Goal: Transaction & Acquisition: Purchase product/service

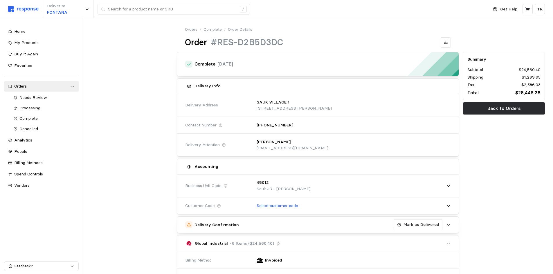
click at [24, 34] on span "Home" at bounding box center [19, 31] width 11 height 5
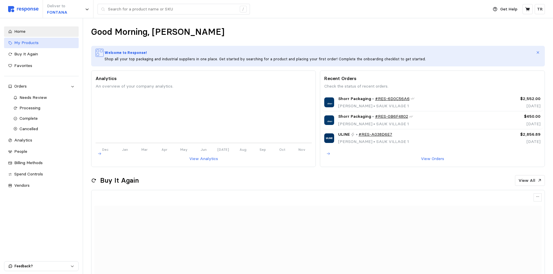
click at [37, 43] on span "My Products" at bounding box center [26, 42] width 24 height 5
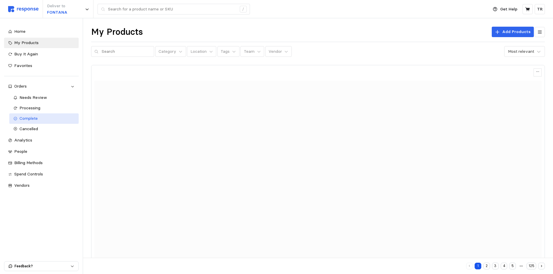
click at [39, 117] on div "Complete" at bounding box center [46, 119] width 55 height 6
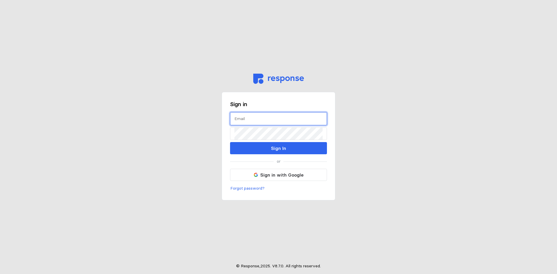
click at [251, 115] on input "text" at bounding box center [279, 119] width 88 height 12
type input "[EMAIL_ADDRESS][DOMAIN_NAME]"
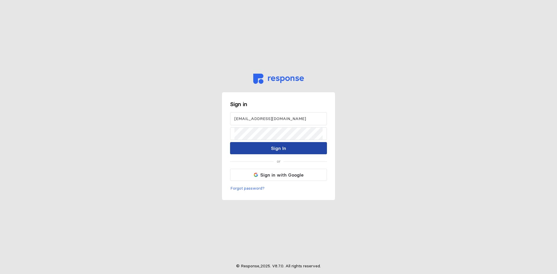
click at [278, 147] on p "Sign In" at bounding box center [278, 148] width 15 height 7
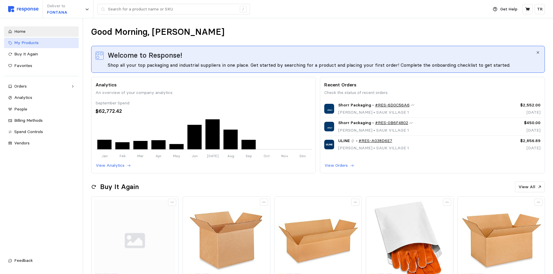
click at [35, 44] on span "My Products" at bounding box center [26, 42] width 24 height 5
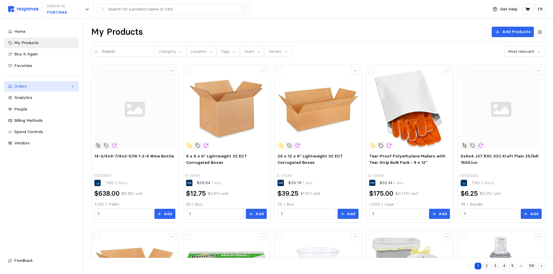
click at [33, 89] on div "Orders" at bounding box center [41, 86] width 54 height 6
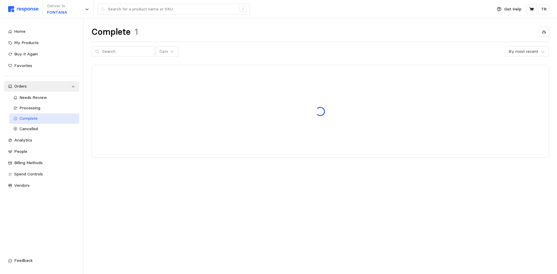
click at [34, 117] on span "Complete" at bounding box center [28, 118] width 18 height 5
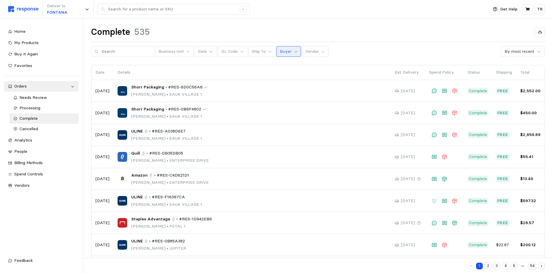
click at [294, 51] on icon at bounding box center [296, 52] width 4 height 4
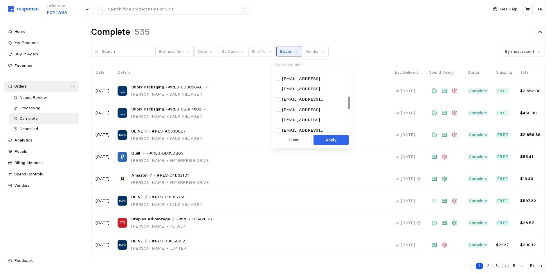
scroll to position [145, 0]
click at [302, 125] on p "serjoh@wsinc.com" at bounding box center [315, 128] width 66 height 6
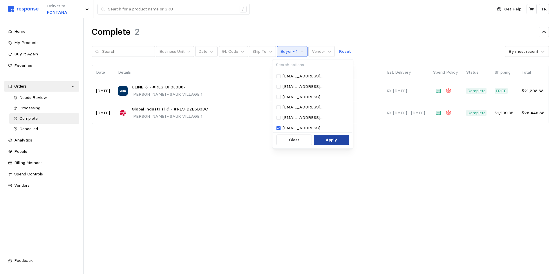
click at [331, 138] on p "Apply" at bounding box center [332, 140] width 12 height 6
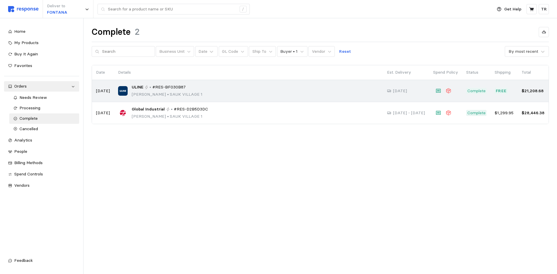
click at [233, 90] on div "ULINE • #RES-BF030B87 John Servia • SAUK VILLAGE 1" at bounding box center [248, 91] width 261 height 14
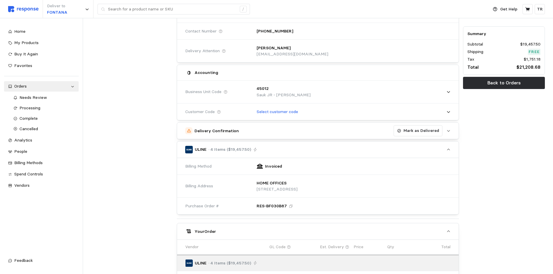
scroll to position [94, 0]
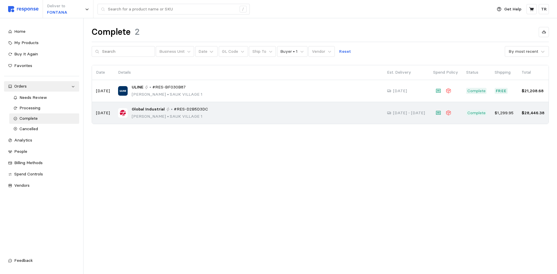
click at [174, 115] on p "John Servia • SAUK VILLAGE 1" at bounding box center [170, 116] width 76 height 6
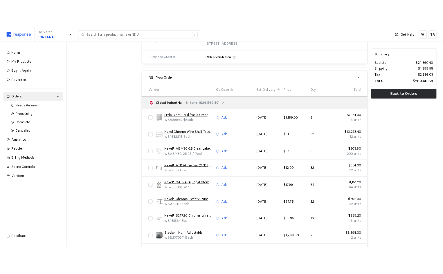
scroll to position [290, 0]
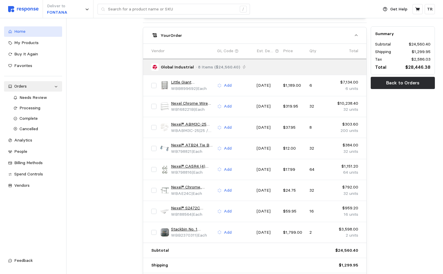
click at [24, 30] on span "Home" at bounding box center [19, 31] width 11 height 5
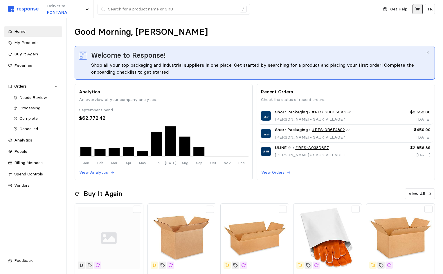
click at [416, 12] on button at bounding box center [417, 9] width 10 height 10
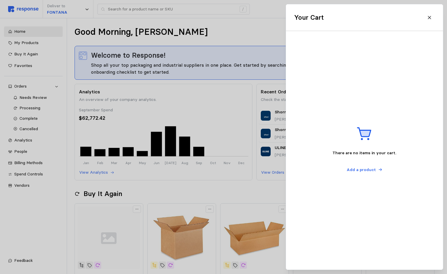
click at [244, 29] on div at bounding box center [223, 137] width 447 height 274
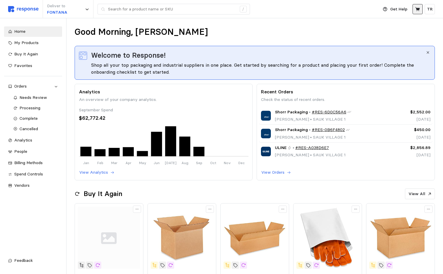
click at [419, 12] on button at bounding box center [417, 9] width 10 height 10
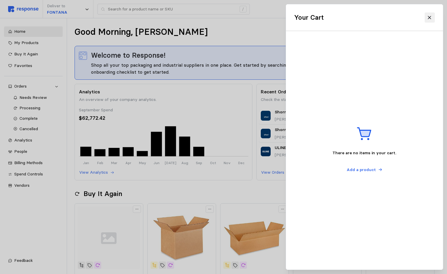
click at [431, 17] on icon at bounding box center [429, 17] width 5 height 5
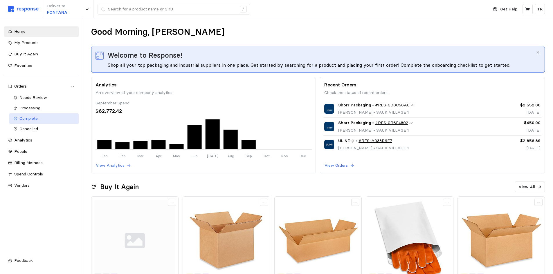
click at [44, 119] on div "Complete" at bounding box center [46, 119] width 55 height 6
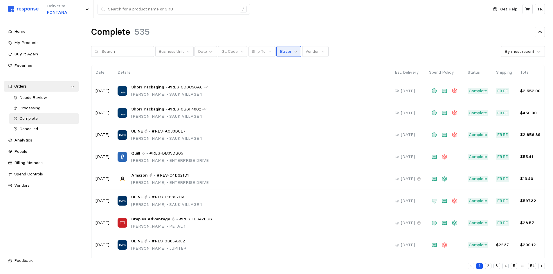
click at [294, 53] on icon at bounding box center [296, 52] width 4 height 4
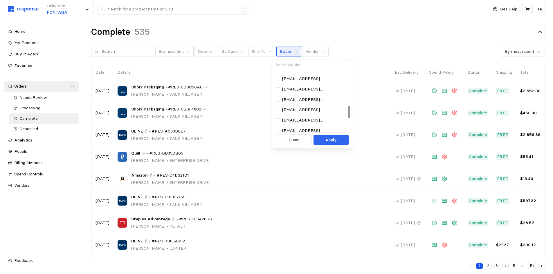
scroll to position [174, 0]
click at [296, 98] on p "serjoh@wsinc.com" at bounding box center [315, 99] width 66 height 6
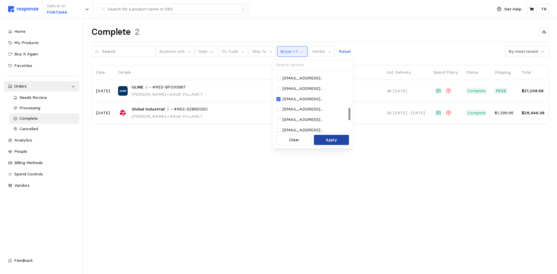
click at [331, 140] on p "Apply" at bounding box center [332, 140] width 12 height 6
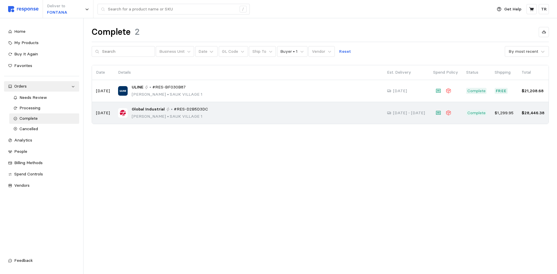
click at [236, 118] on div "Global Industrial • #RES-D2B5D3DC John Servia • SAUK VILLAGE 1" at bounding box center [248, 113] width 261 height 14
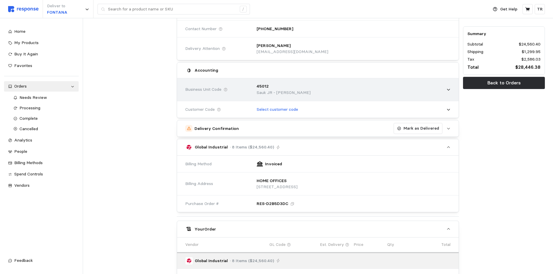
scroll to position [116, 0]
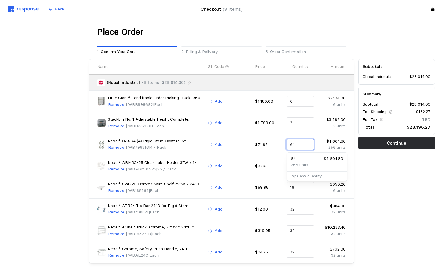
click at [303, 145] on input "64" at bounding box center [300, 145] width 21 height 10
type input "6"
type input "8"
type input "16"
click at [380, 174] on div "Subtotals Global Industrial $24,560.40 Summary Subtotal $24,560.40 Est. Shippin…" at bounding box center [396, 161] width 81 height 208
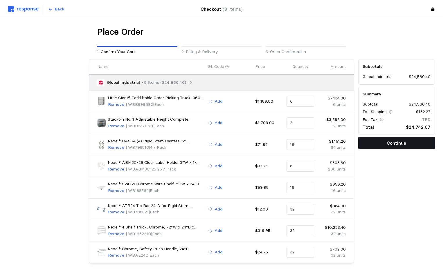
click at [391, 145] on p "Continue" at bounding box center [396, 143] width 19 height 7
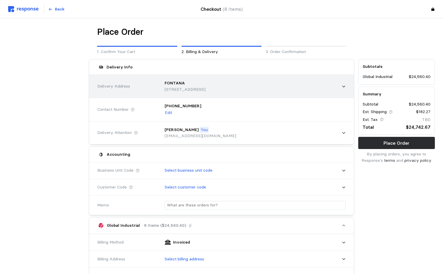
click at [342, 87] on icon at bounding box center [344, 86] width 4 height 4
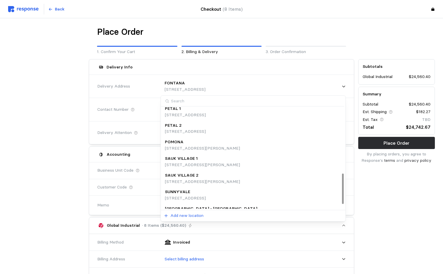
scroll to position [232, 0]
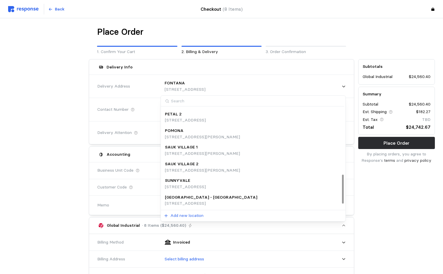
click at [220, 151] on p "21751 Jason Rasmussen Drive, Sauk Village, IL, 60411, United States" at bounding box center [202, 154] width 75 height 6
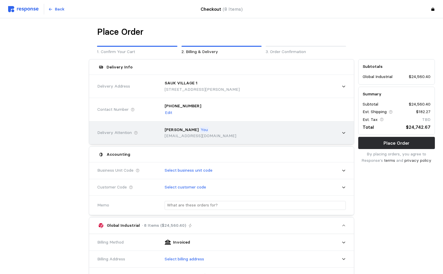
click at [342, 133] on icon at bounding box center [344, 133] width 4 height 4
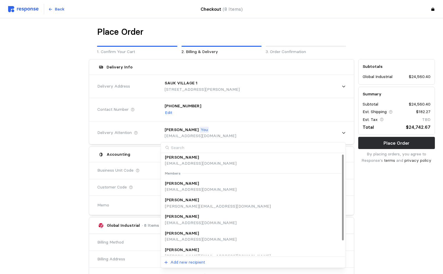
scroll to position [17, 0]
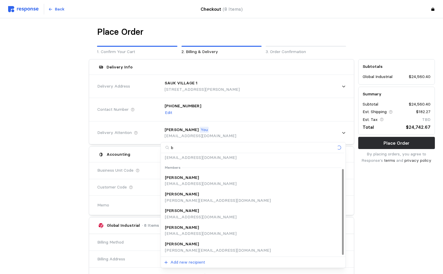
type input "br"
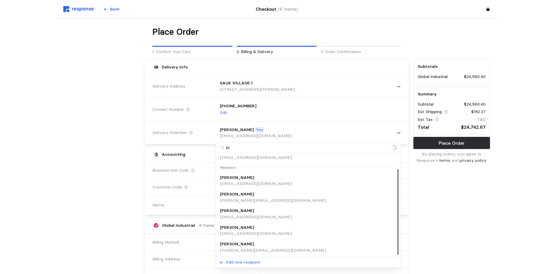
scroll to position [0, 0]
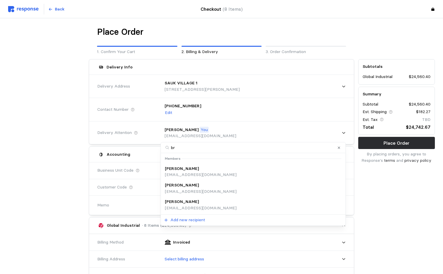
click at [188, 188] on p "[PERSON_NAME]" at bounding box center [182, 185] width 34 height 6
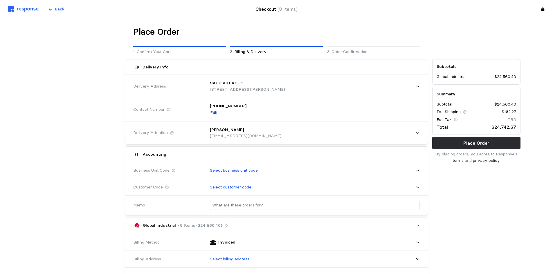
click at [212, 113] on p "Edit" at bounding box center [213, 113] width 7 height 6
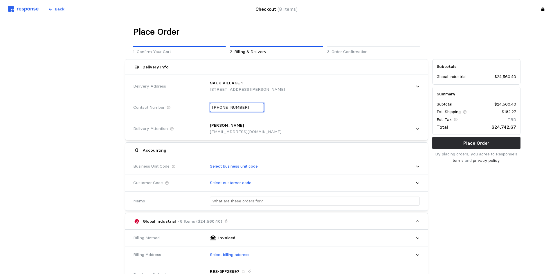
click at [249, 107] on input "+1 (909) 261-3634" at bounding box center [236, 107] width 49 height 8
type input "+1 (920) 860-6969"
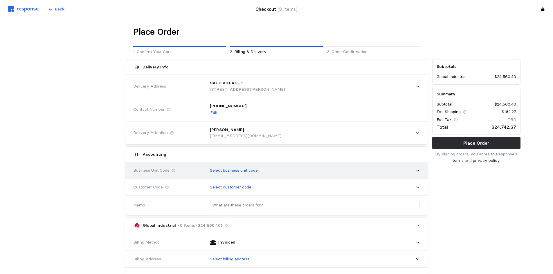
click at [418, 171] on icon at bounding box center [418, 171] width 4 height 4
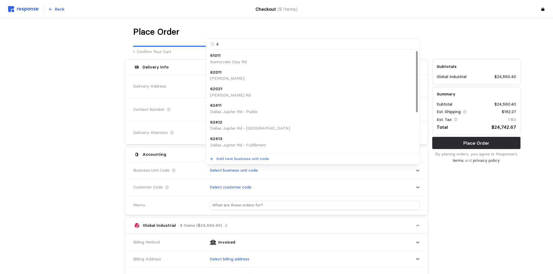
type input "45"
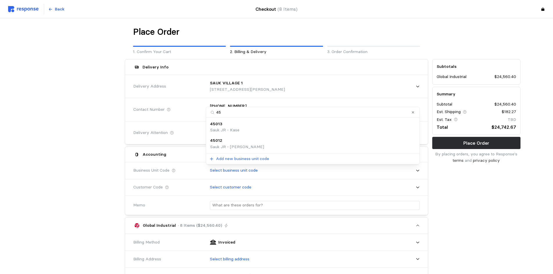
click at [245, 139] on div "45012 Sauk JR - MAHN" at bounding box center [312, 144] width 205 height 12
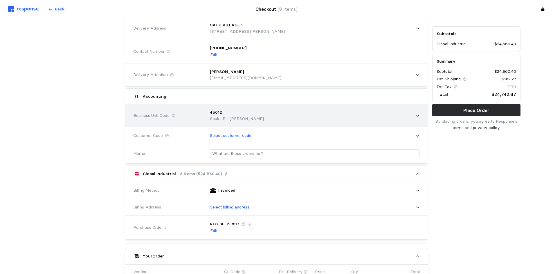
scroll to position [87, 0]
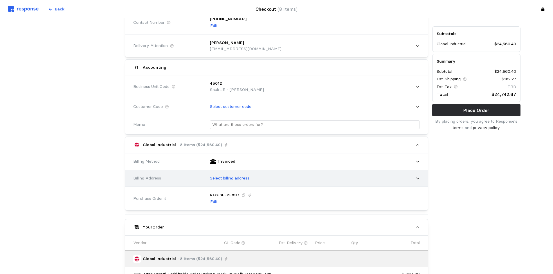
click at [418, 179] on icon at bounding box center [418, 178] width 4 height 4
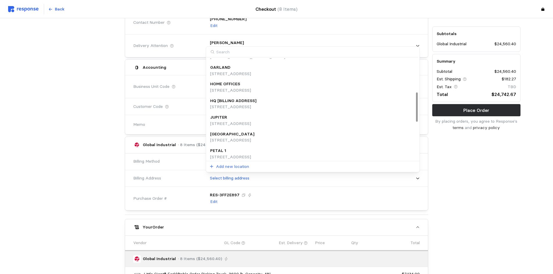
scroll to position [116, 0]
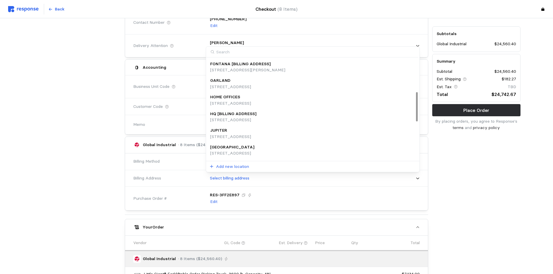
click at [240, 100] on p "HOME OFFICES" at bounding box center [225, 97] width 30 height 6
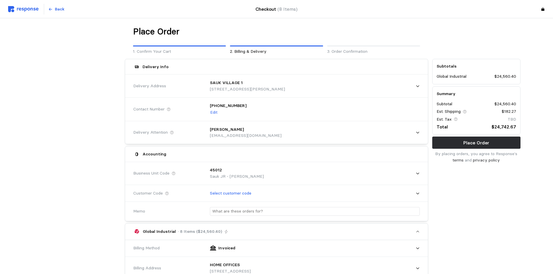
scroll to position [0, 0]
click at [447, 146] on p "Place Order" at bounding box center [476, 143] width 26 height 7
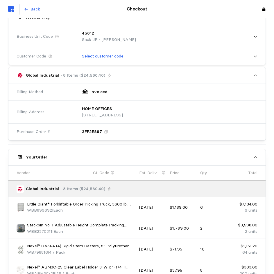
scroll to position [174, 0]
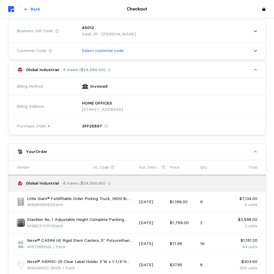
click at [123, 104] on div "HOME OFFICES" at bounding box center [102, 103] width 41 height 6
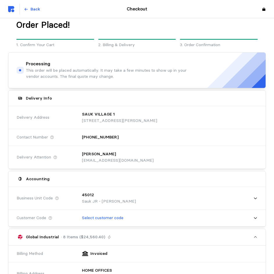
scroll to position [0, 0]
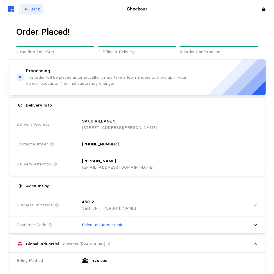
click at [27, 9] on icon at bounding box center [26, 9] width 4 height 4
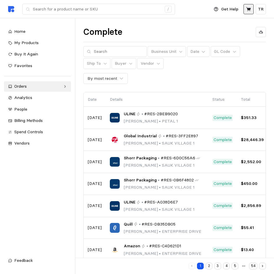
click at [249, 10] on icon at bounding box center [248, 9] width 5 height 4
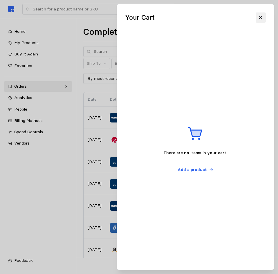
click at [260, 15] on icon at bounding box center [260, 17] width 5 height 5
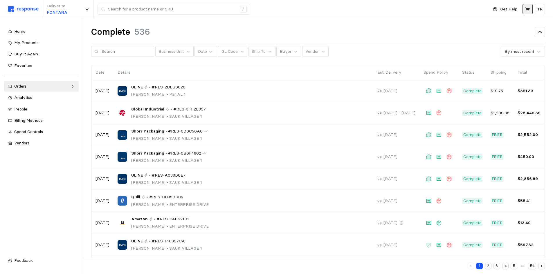
click at [447, 10] on icon at bounding box center [527, 9] width 5 height 5
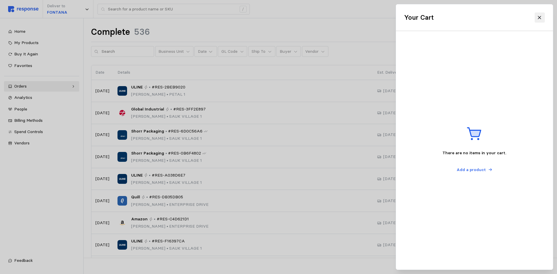
click at [447, 22] on button at bounding box center [540, 17] width 10 height 10
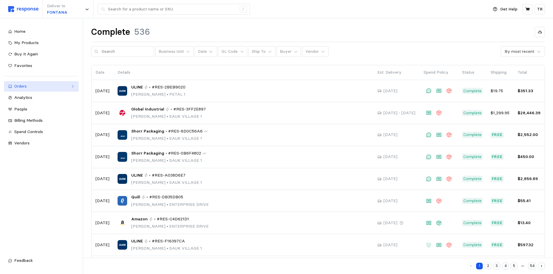
click at [64, 86] on div "Orders" at bounding box center [41, 86] width 54 height 6
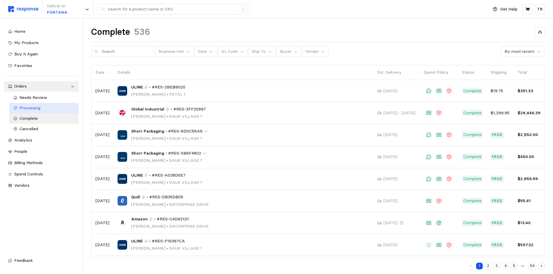
click at [40, 110] on div "Processing" at bounding box center [46, 108] width 55 height 6
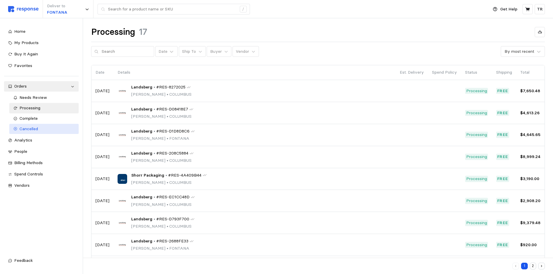
click at [39, 127] on div "Cancelled" at bounding box center [46, 129] width 55 height 6
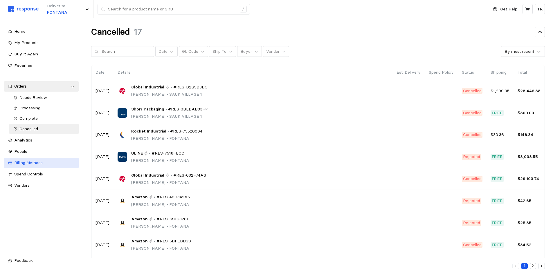
click at [38, 163] on span "Billing Methods" at bounding box center [28, 162] width 28 height 5
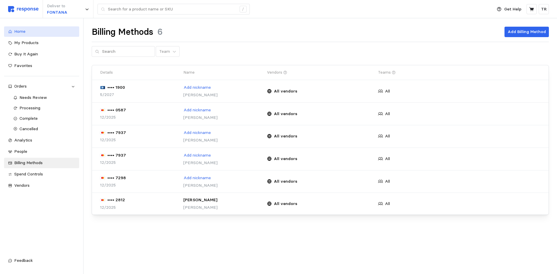
click at [28, 29] on div "Home" at bounding box center [44, 31] width 61 height 6
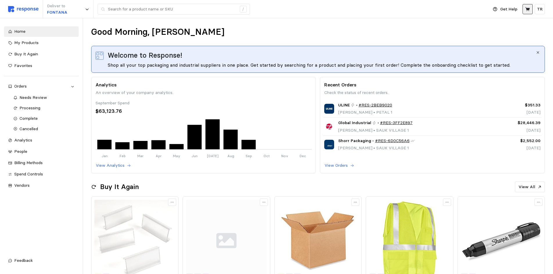
click at [447, 10] on icon at bounding box center [527, 9] width 5 height 4
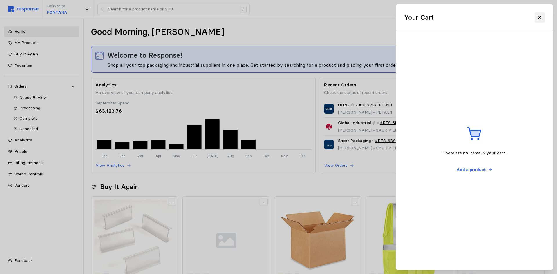
click at [447, 17] on button at bounding box center [540, 17] width 10 height 10
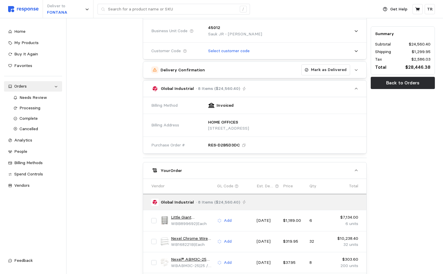
scroll to position [145, 0]
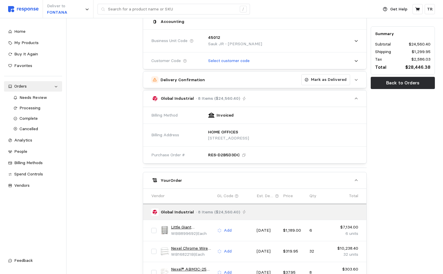
click at [330, 134] on div "HOME OFFICES [STREET_ADDRESS]" at bounding box center [281, 135] width 154 height 21
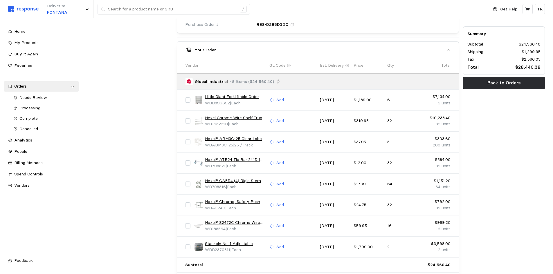
scroll to position [261, 0]
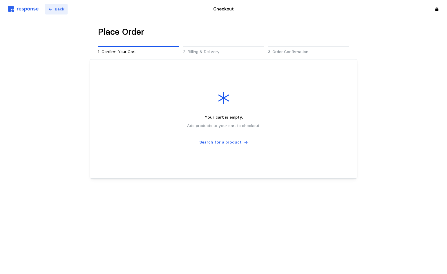
click at [57, 14] on button "Back" at bounding box center [56, 9] width 23 height 11
click at [56, 3] on div "Back" at bounding box center [87, 9] width 163 height 15
click at [58, 10] on p "Back" at bounding box center [60, 9] width 10 height 6
click at [57, 10] on p "Back" at bounding box center [60, 9] width 10 height 6
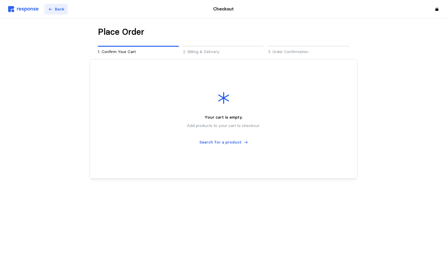
click at [57, 10] on p "Back" at bounding box center [60, 9] width 10 height 6
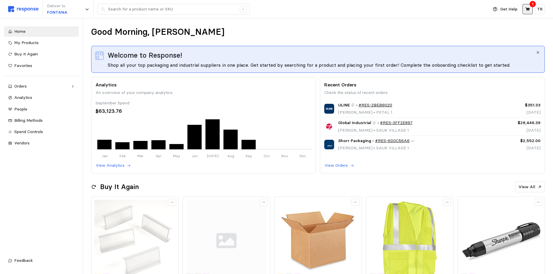
click at [447, 8] on icon at bounding box center [527, 9] width 5 height 4
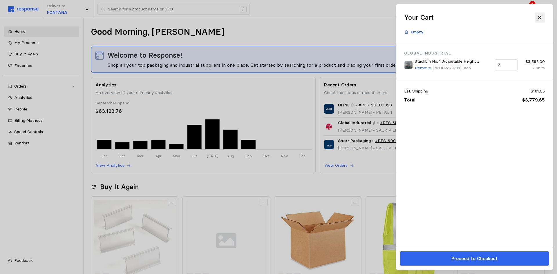
click at [447, 18] on button at bounding box center [540, 17] width 10 height 10
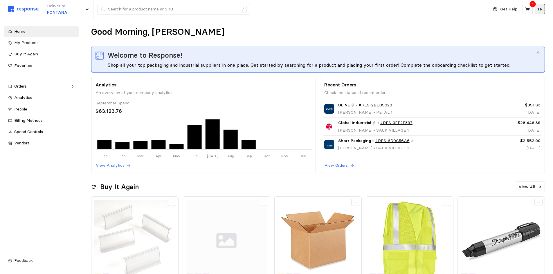
click at [447, 12] on p "TR" at bounding box center [540, 9] width 6 height 6
click at [447, 25] on p "Settings" at bounding box center [522, 23] width 37 height 6
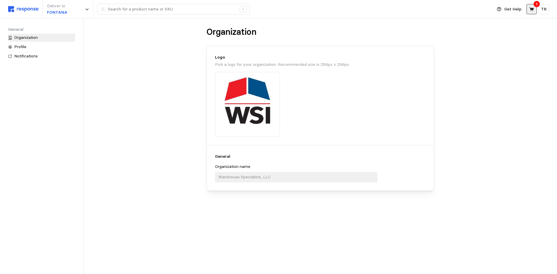
click at [447, 10] on icon at bounding box center [531, 9] width 5 height 5
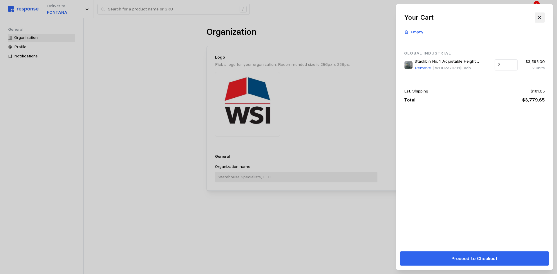
click at [447, 18] on icon at bounding box center [539, 17] width 5 height 5
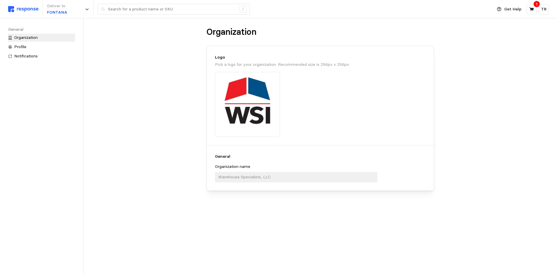
click at [35, 8] on img at bounding box center [23, 9] width 30 height 6
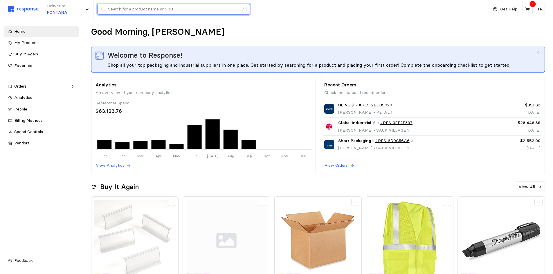
click at [190, 9] on input "text" at bounding box center [172, 9] width 129 height 10
click at [130, 9] on input "sticky notes" at bounding box center [172, 9] width 129 height 10
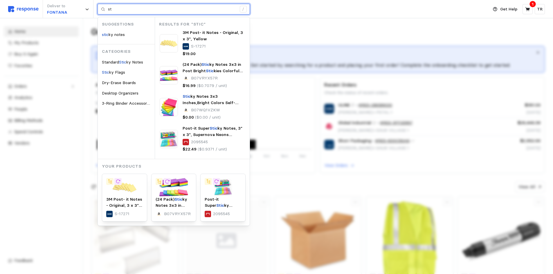
type input "s"
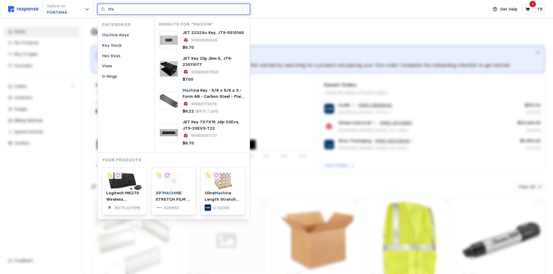
type input "M"
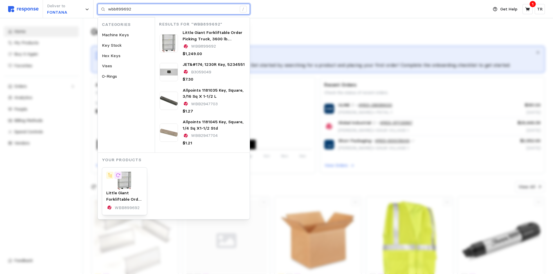
type input "wbb899692"
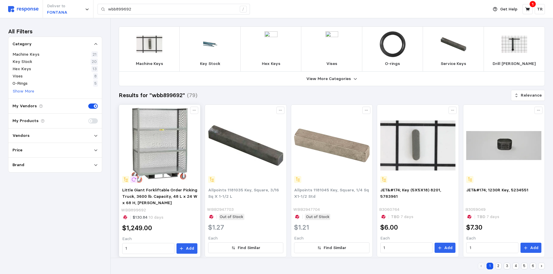
click at [157, 142] on img at bounding box center [159, 145] width 75 height 75
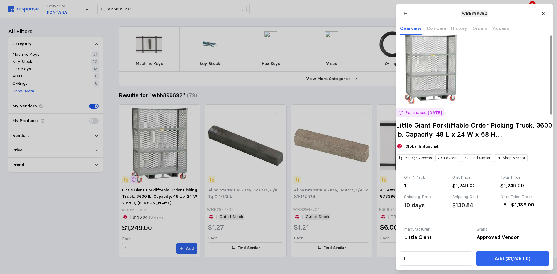
click at [434, 82] on img at bounding box center [431, 70] width 70 height 70
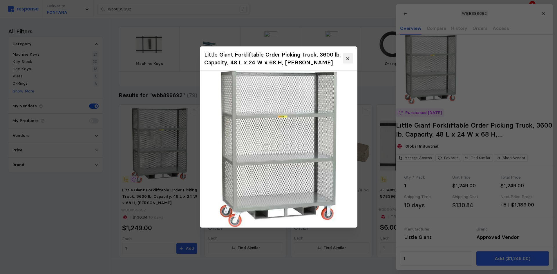
click at [347, 54] on button at bounding box center [348, 58] width 10 height 10
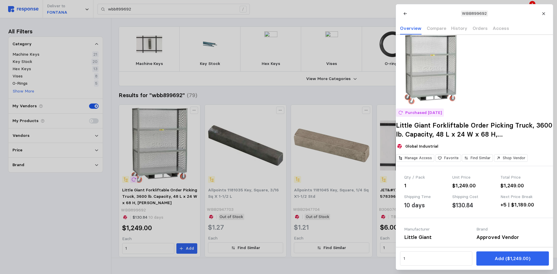
click at [154, 128] on div at bounding box center [278, 137] width 557 height 274
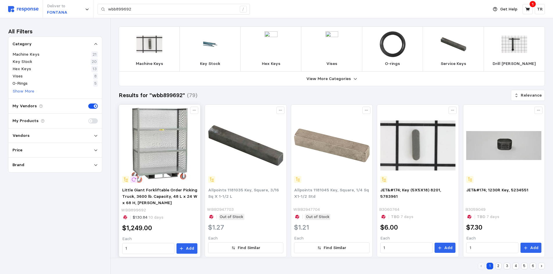
click at [167, 158] on img at bounding box center [159, 145] width 75 height 75
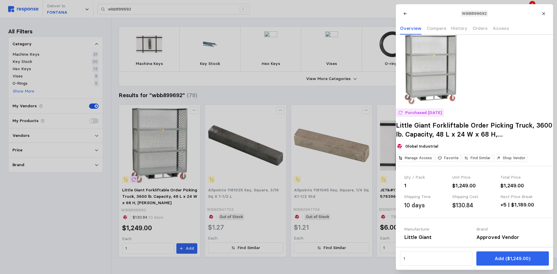
click at [166, 162] on div at bounding box center [278, 137] width 557 height 274
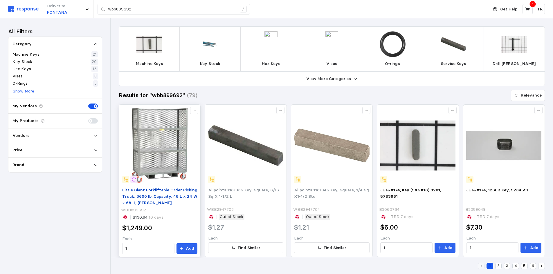
click at [162, 190] on span "Little Giant Forkliftable Order Picking Truck, 3600 lb. Capacity, 48 L x 24 W x…" at bounding box center [159, 196] width 75 height 18
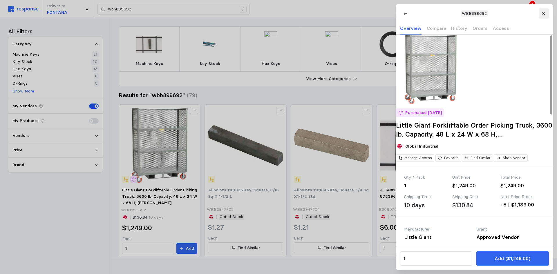
click at [447, 13] on icon at bounding box center [543, 13] width 3 height 3
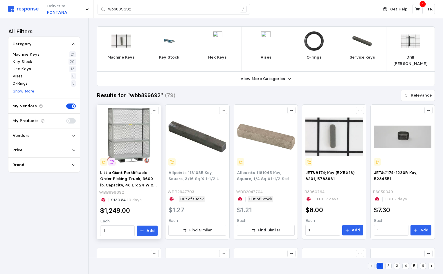
click at [130, 138] on img at bounding box center [129, 137] width 58 height 58
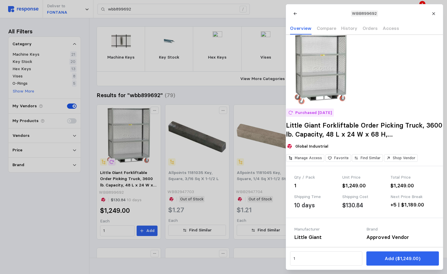
click at [149, 112] on div at bounding box center [223, 137] width 447 height 274
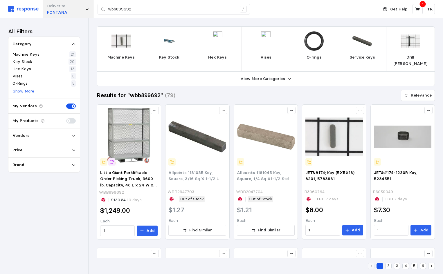
click at [86, 10] on icon at bounding box center [87, 9] width 4 height 4
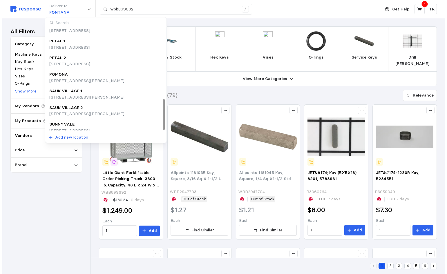
scroll to position [232, 0]
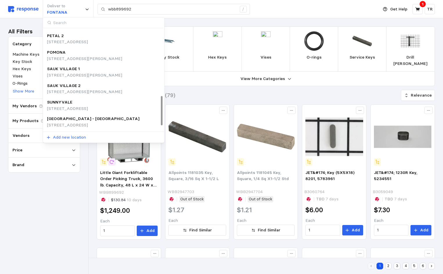
click at [82, 70] on div "SAUK VILLAGE 1" at bounding box center [84, 69] width 75 height 6
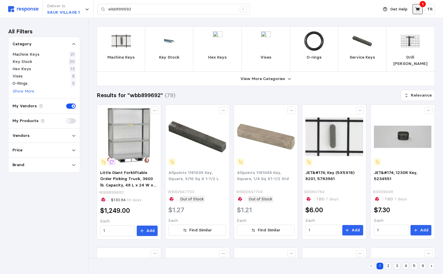
click at [416, 6] on button at bounding box center [417, 9] width 10 height 10
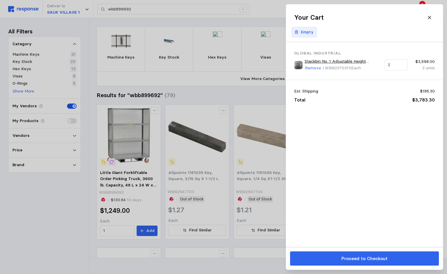
click at [307, 32] on p "Empty" at bounding box center [307, 32] width 13 height 6
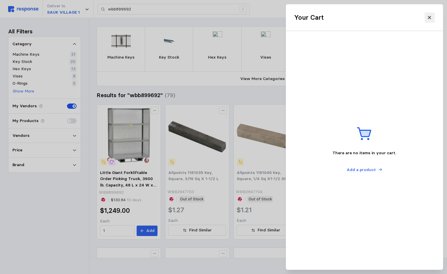
click at [429, 20] on icon at bounding box center [429, 17] width 5 height 5
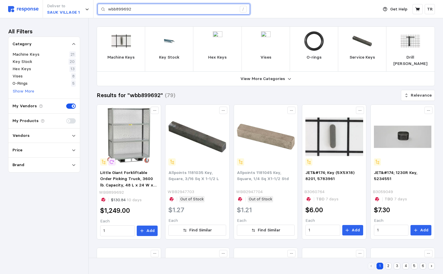
click at [132, 9] on input "wbb899692" at bounding box center [172, 9] width 129 height 10
click at [27, 9] on img at bounding box center [23, 9] width 30 height 6
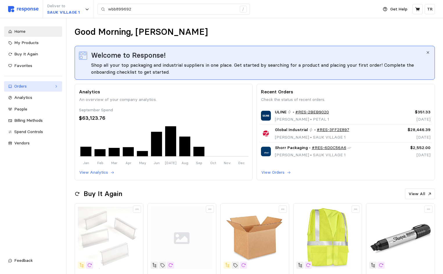
click at [27, 88] on div "Orders" at bounding box center [33, 86] width 38 height 6
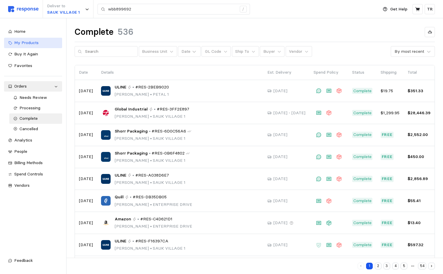
click at [31, 44] on span "My Products" at bounding box center [26, 42] width 24 height 5
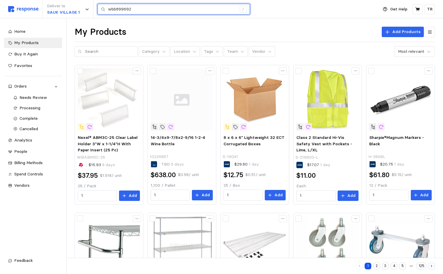
click at [148, 8] on input "wbb899692" at bounding box center [172, 9] width 129 height 10
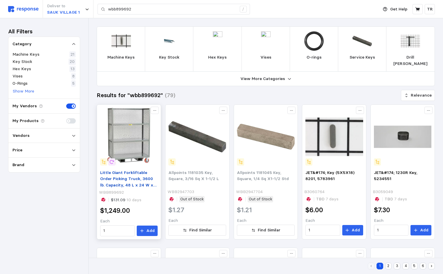
click at [133, 174] on span "Little Giant Forkliftable Order Picking Truck, 3600 lb. Capacity, 48 L x 24 W x…" at bounding box center [128, 182] width 56 height 24
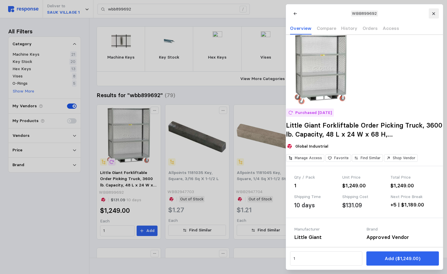
click at [432, 13] on icon at bounding box center [434, 14] width 4 height 4
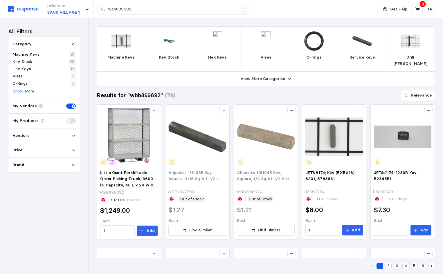
click at [25, 9] on img at bounding box center [23, 9] width 30 height 6
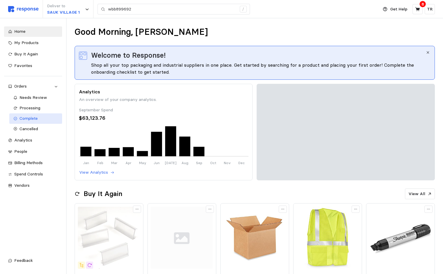
click at [32, 119] on span "Complete" at bounding box center [28, 118] width 18 height 5
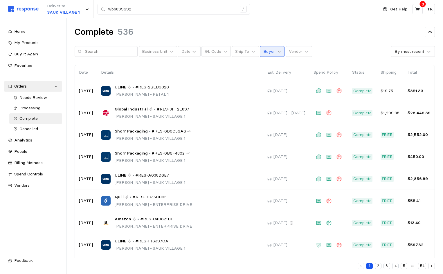
click at [277, 50] on icon at bounding box center [279, 52] width 4 height 4
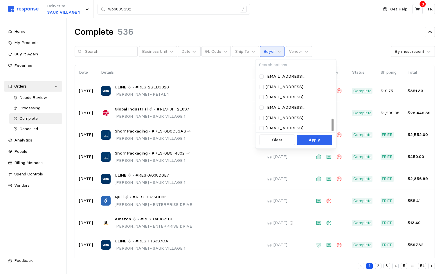
scroll to position [200, 0]
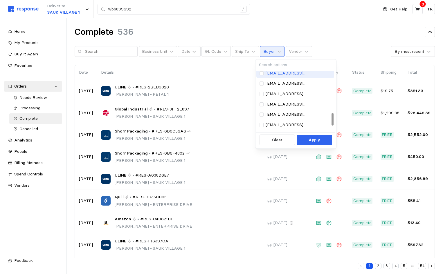
click at [278, 74] on p "serjoh@wsinc.com" at bounding box center [299, 73] width 66 height 6
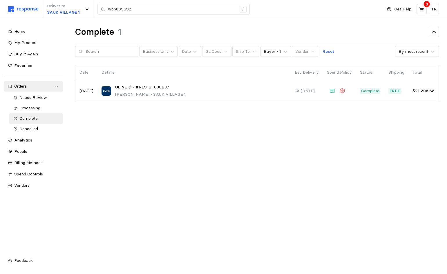
click at [203, 148] on main "Complete 1 Business Unit Date GL Code Ship To Buyer • 1 Vendor Reset By most re…" at bounding box center [223, 137] width 447 height 274
click at [37, 127] on span "Cancelled" at bounding box center [28, 128] width 19 height 5
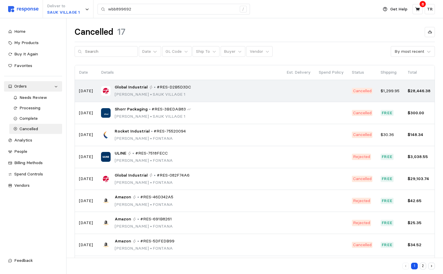
click at [185, 90] on span "#RES-D2B5D3DC" at bounding box center [174, 87] width 34 height 6
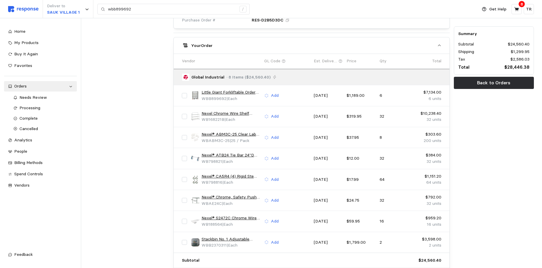
scroll to position [290, 0]
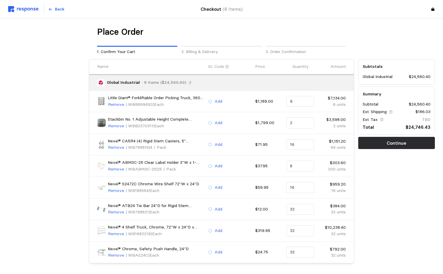
scroll to position [22, 0]
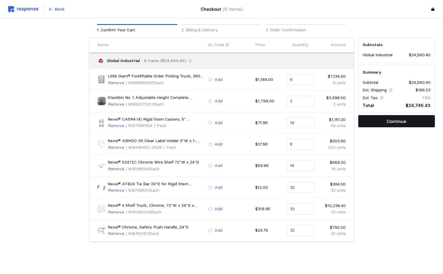
click at [396, 122] on p "Continue" at bounding box center [396, 121] width 19 height 7
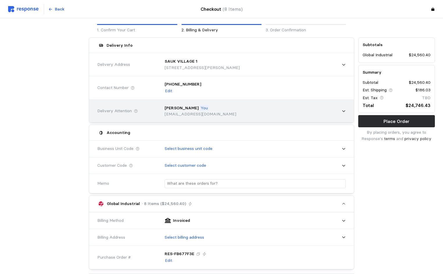
click at [345, 111] on icon at bounding box center [343, 112] width 3 height 2
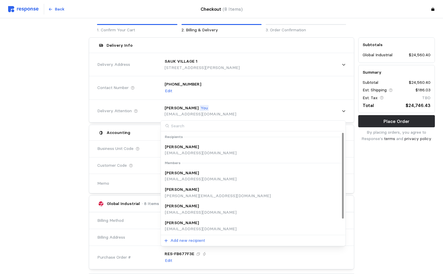
click at [209, 127] on input at bounding box center [253, 126] width 184 height 11
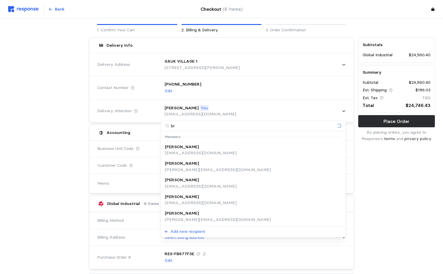
type input "bry"
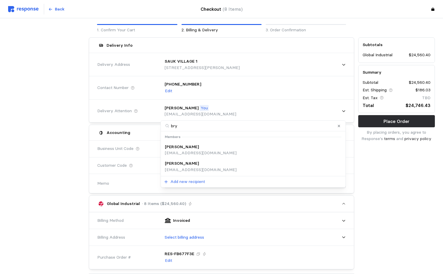
click at [193, 149] on div "Bryce Buntin" at bounding box center [201, 147] width 72 height 6
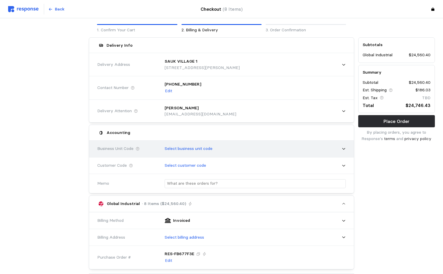
click at [344, 148] on icon at bounding box center [344, 149] width 4 height 4
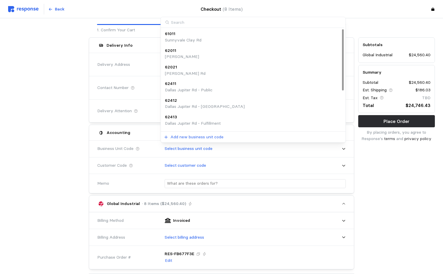
click at [205, 21] on input at bounding box center [253, 22] width 184 height 11
type input "450"
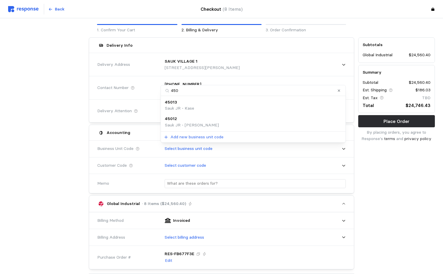
click at [196, 124] on p "Sauk JR - MAHN" at bounding box center [192, 125] width 54 height 6
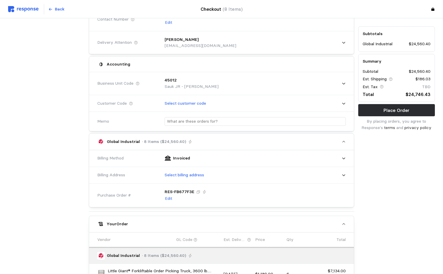
scroll to position [109, 0]
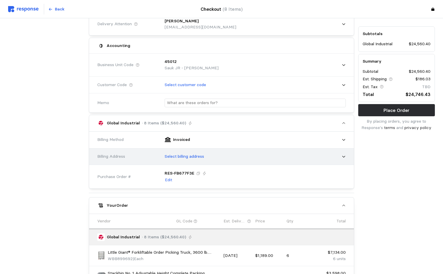
click at [344, 158] on icon at bounding box center [343, 157] width 3 height 2
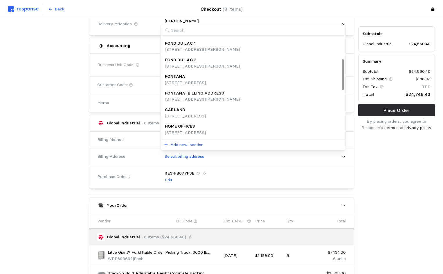
scroll to position [94, 0]
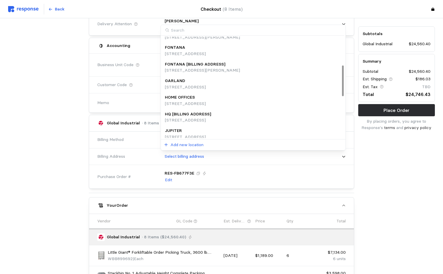
click at [206, 98] on div "HOME OFFICES" at bounding box center [185, 97] width 41 height 6
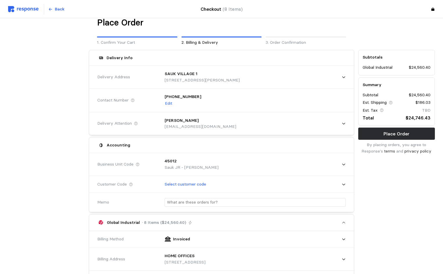
scroll to position [0, 0]
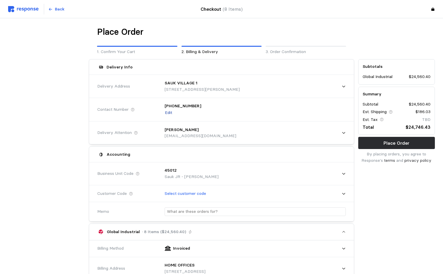
click at [165, 112] on p "Edit" at bounding box center [168, 113] width 7 height 6
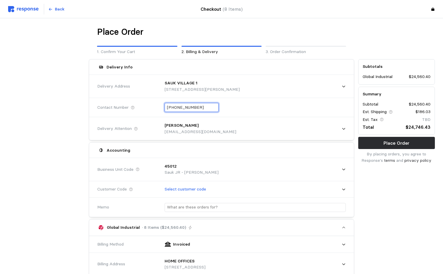
click at [207, 108] on input "+1 (909) 261-3634" at bounding box center [191, 107] width 49 height 8
type input "+1 ( ) -"
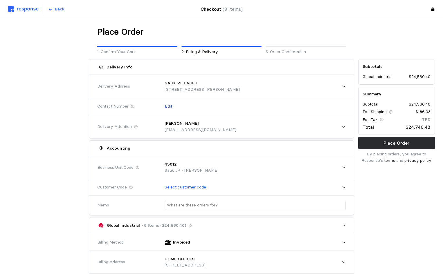
click at [167, 105] on p "Edit" at bounding box center [168, 106] width 7 height 6
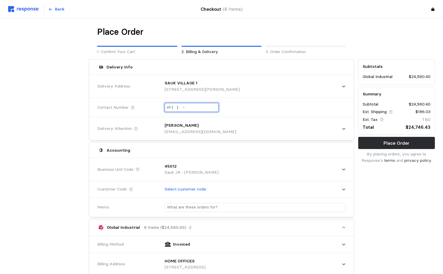
click at [182, 106] on input "+1 ( ) -" at bounding box center [191, 107] width 49 height 8
type input "+1 (920) -"
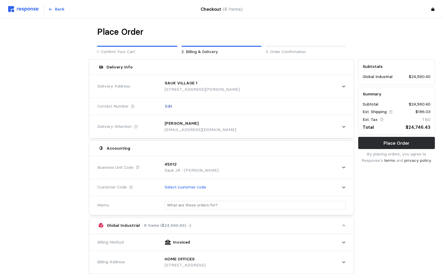
click at [168, 106] on p "Edit" at bounding box center [168, 106] width 7 height 6
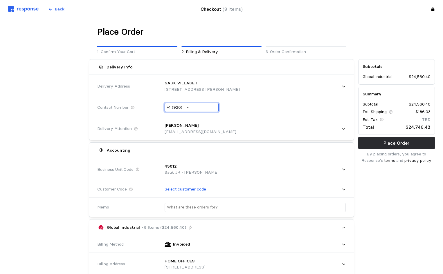
click at [194, 109] on input "+1 (920) -" at bounding box center [191, 107] width 49 height 8
type input "+1 (920) 860-6969"
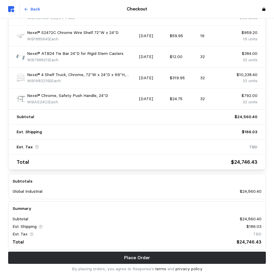
scroll to position [450, 0]
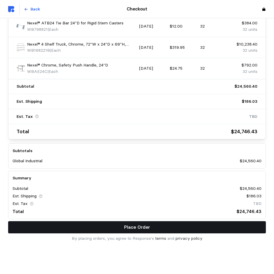
click at [134, 226] on p "Place Order" at bounding box center [137, 226] width 26 height 7
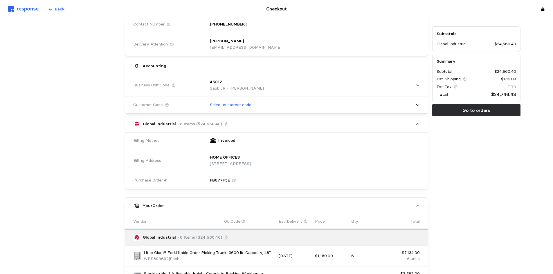
scroll to position [0, 0]
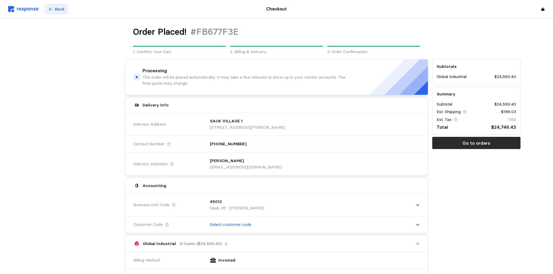
click at [63, 10] on p "Back" at bounding box center [60, 9] width 10 height 6
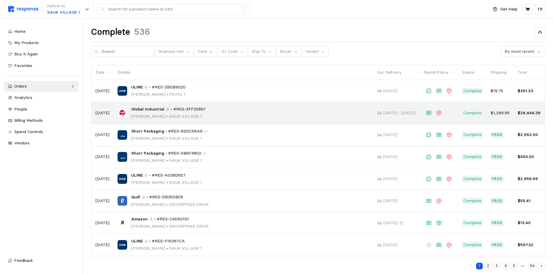
click at [190, 111] on span "#RES-3FF2E897" at bounding box center [189, 109] width 33 height 6
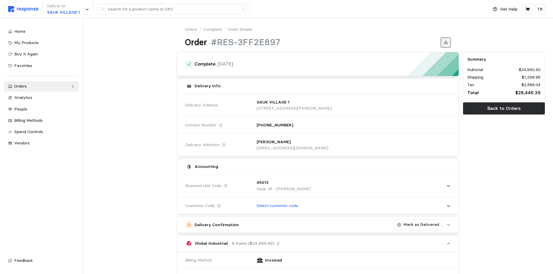
click at [445, 42] on icon at bounding box center [445, 42] width 3 height 3
click at [33, 97] on div "Analytics" at bounding box center [44, 98] width 60 height 6
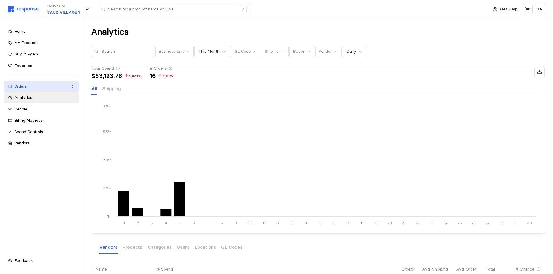
click at [31, 88] on div "Orders" at bounding box center [41, 86] width 54 height 6
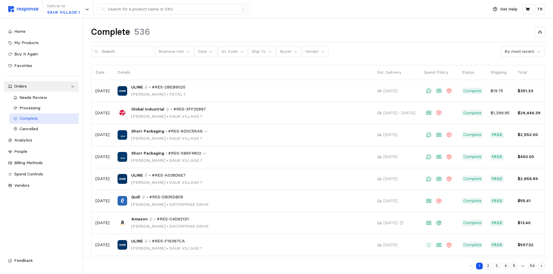
click at [30, 118] on span "Complete" at bounding box center [28, 118] width 18 height 5
click at [33, 109] on span "Processing" at bounding box center [29, 107] width 21 height 5
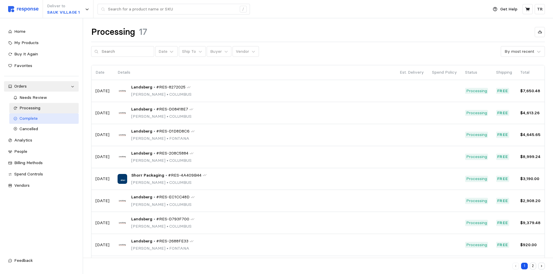
click at [38, 116] on div "Complete" at bounding box center [46, 119] width 55 height 6
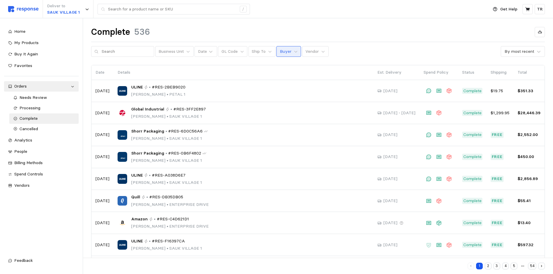
click at [293, 47] on button "Buyer" at bounding box center [288, 51] width 25 height 11
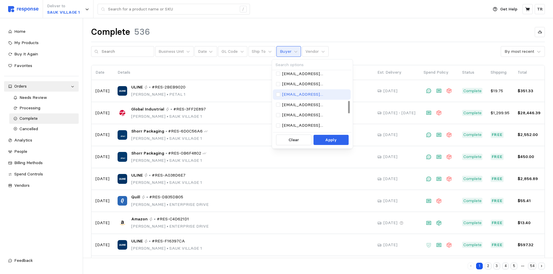
scroll to position [145, 0]
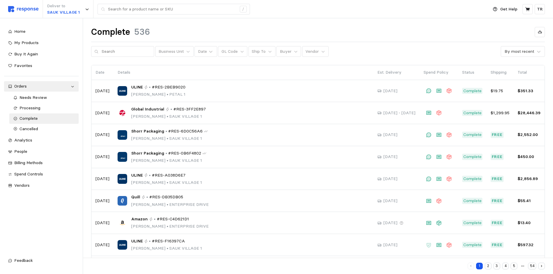
click at [371, 57] on div "Business Unit Date GL Code Ship To Buyer Vendor By most recent" at bounding box center [318, 51] width 454 height 11
drag, startPoint x: 26, startPoint y: 129, endPoint x: 34, endPoint y: 129, distance: 7.6
click at [26, 129] on span "Cancelled" at bounding box center [28, 128] width 19 height 5
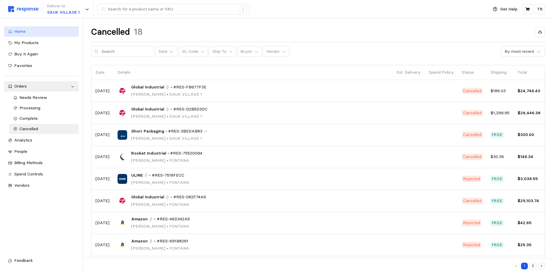
click at [28, 34] on div "Home" at bounding box center [44, 31] width 60 height 6
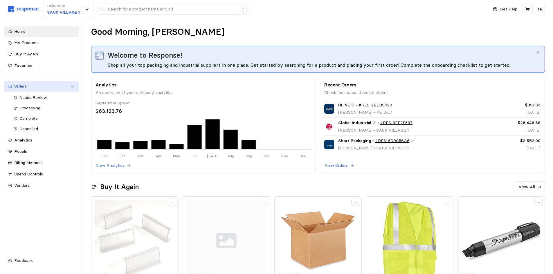
click at [32, 86] on div "Orders" at bounding box center [41, 86] width 54 height 6
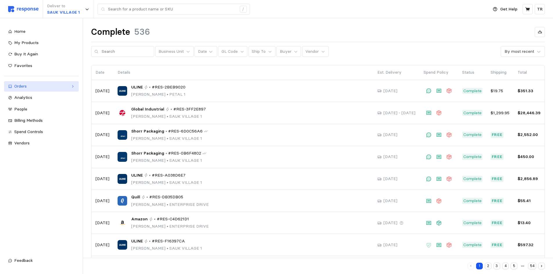
click at [36, 89] on div "Orders" at bounding box center [41, 86] width 54 height 6
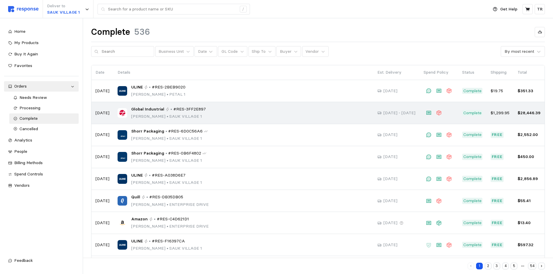
click at [225, 110] on div "Global Industrial • #RES-3FF2E897 Todd Riley • SAUK VILLAGE 1" at bounding box center [244, 113] width 252 height 14
